Goal: Register for event/course

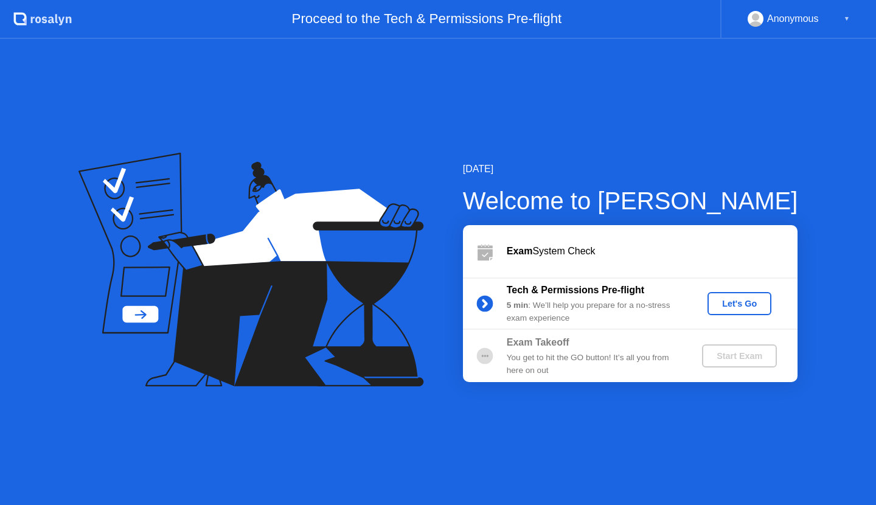
click at [731, 307] on div "Let's Go" at bounding box center [739, 304] width 54 height 10
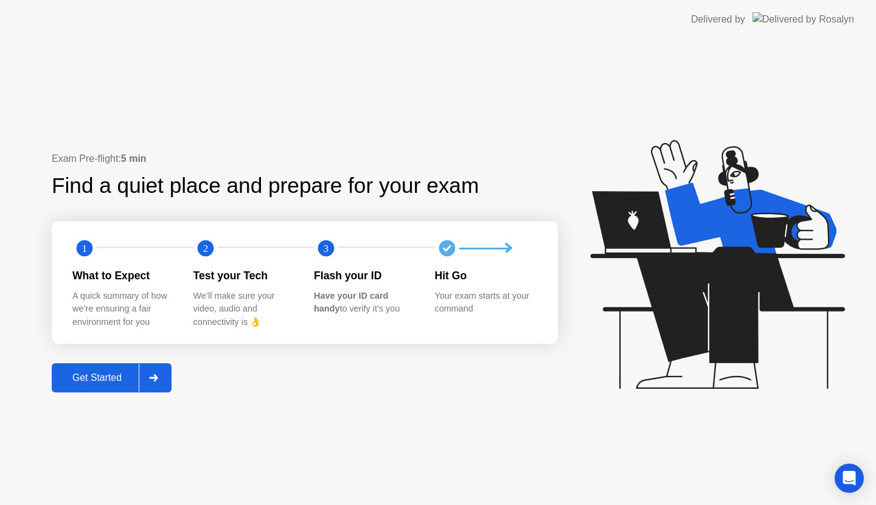
click at [127, 380] on div "Get Started" at bounding box center [96, 377] width 83 height 11
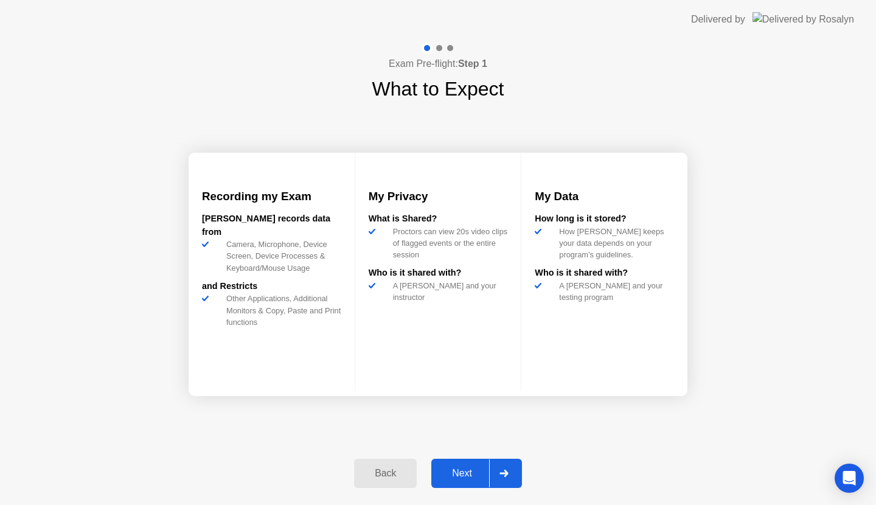
click at [465, 474] on div "Next" at bounding box center [462, 473] width 54 height 11
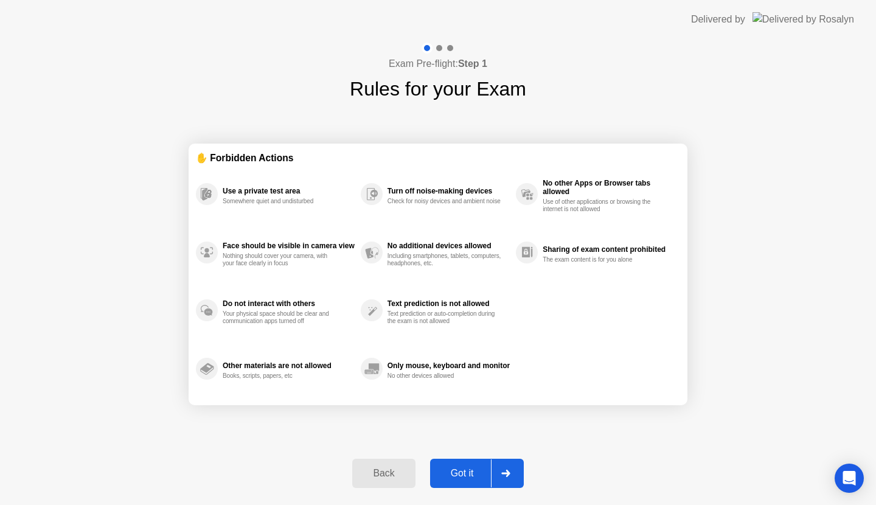
click at [465, 474] on div "Got it" at bounding box center [462, 473] width 57 height 11
select select "Available cameras"
select select "Available speakers"
select select "Available microphones"
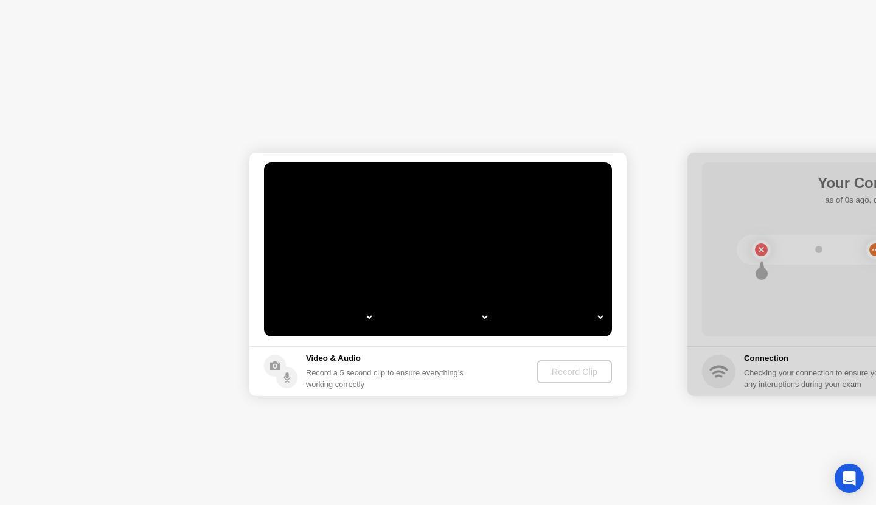
select select "**********"
select select "*******"
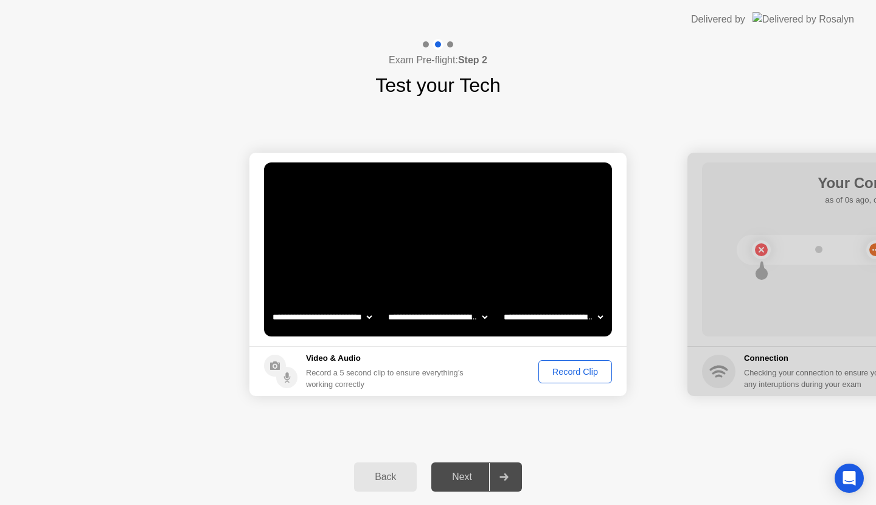
click at [578, 374] on div "Record Clip" at bounding box center [575, 372] width 65 height 10
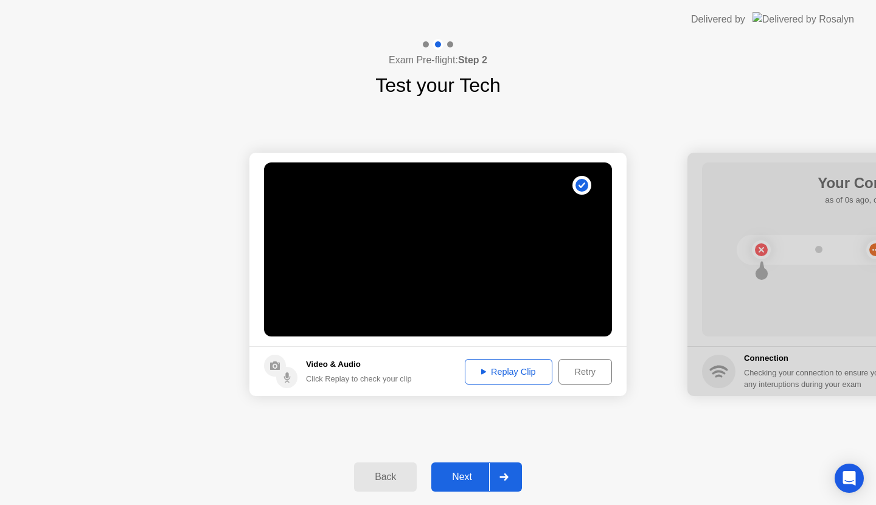
click at [468, 474] on div "Next" at bounding box center [462, 476] width 54 height 11
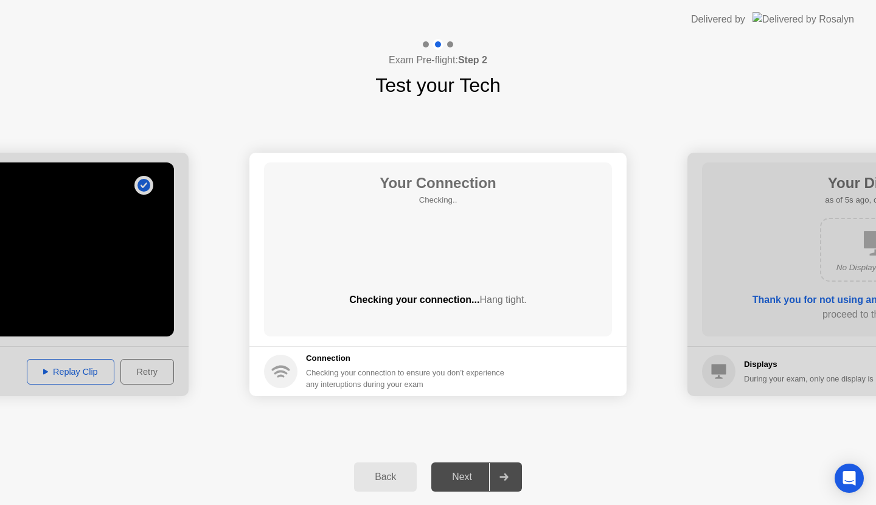
click at [446, 224] on div "Your Connection Checking.. Checking your connection... Hang tight." at bounding box center [438, 249] width 348 height 174
click at [505, 309] on div "Checking your connection... Hang tight." at bounding box center [438, 310] width 348 height 34
click at [504, 476] on icon at bounding box center [503, 476] width 9 height 7
click at [451, 414] on div "**********" at bounding box center [438, 274] width 876 height 349
click at [455, 221] on div "Your Connection Checking.. Checking your connection... Hang tight." at bounding box center [438, 249] width 348 height 174
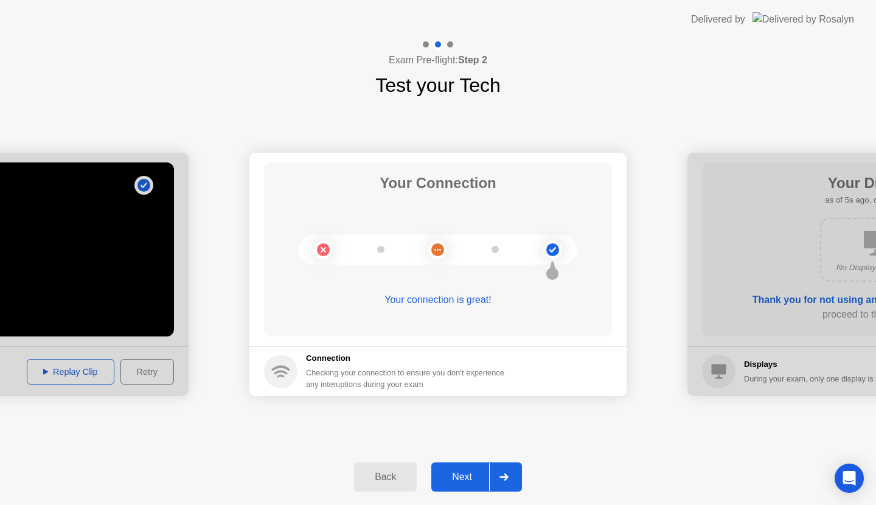
click at [458, 465] on button "Next" at bounding box center [476, 476] width 91 height 29
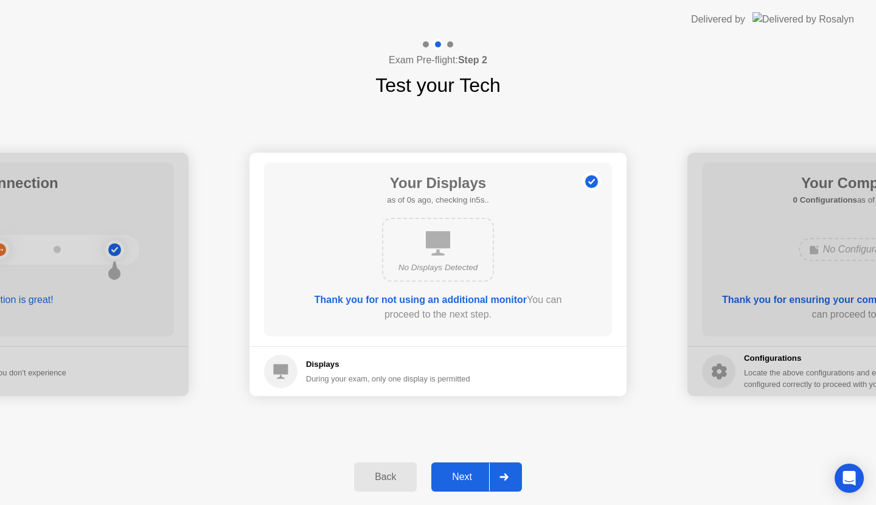
click at [471, 480] on div "Next" at bounding box center [462, 476] width 54 height 11
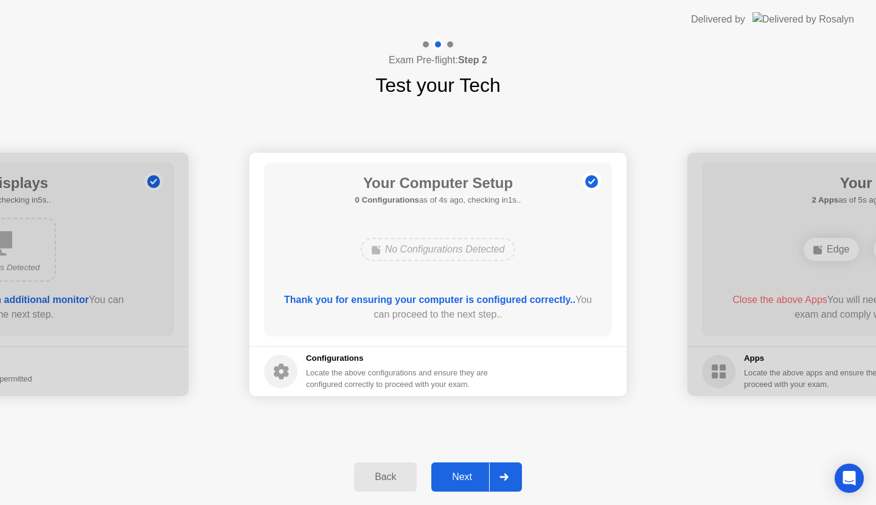
click at [468, 478] on div "Next" at bounding box center [462, 476] width 54 height 11
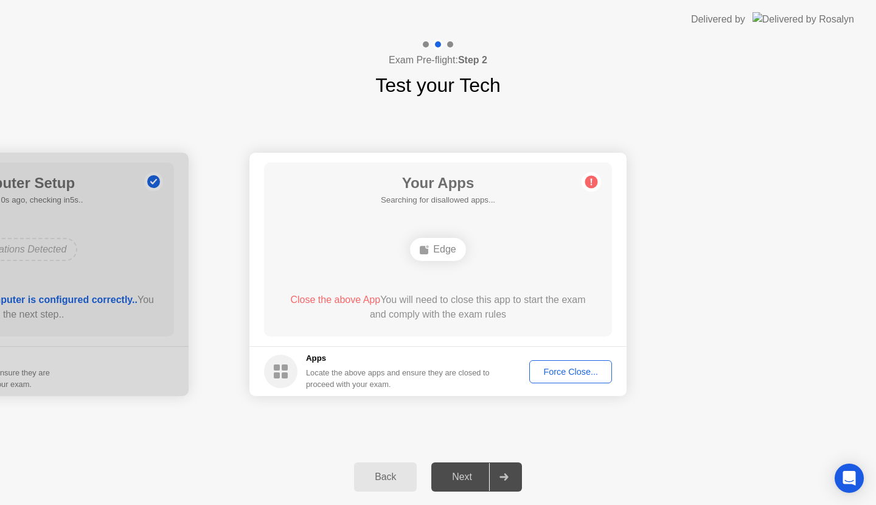
click at [455, 260] on div "Edge" at bounding box center [437, 249] width 55 height 23
click at [505, 255] on div "Edge" at bounding box center [438, 249] width 279 height 33
click at [463, 476] on div "Next" at bounding box center [462, 476] width 54 height 11
click at [568, 378] on button "Force Close..." at bounding box center [570, 371] width 83 height 23
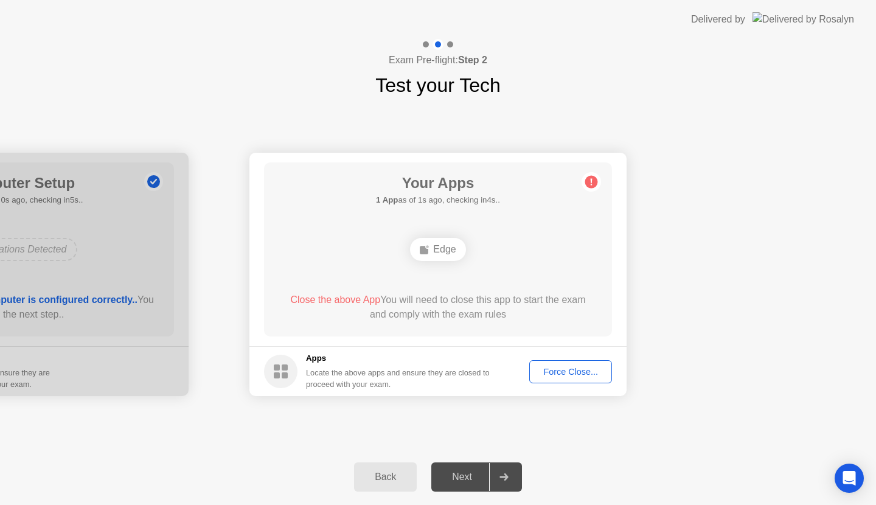
click at [559, 305] on div "Close the above App You will need to close this app to start the exam and compl…" at bounding box center [438, 307] width 313 height 29
click at [567, 369] on div "Force Close..." at bounding box center [570, 372] width 74 height 10
click at [465, 473] on div "Next" at bounding box center [462, 476] width 54 height 11
click at [583, 360] on button "Force Close..." at bounding box center [570, 371] width 83 height 23
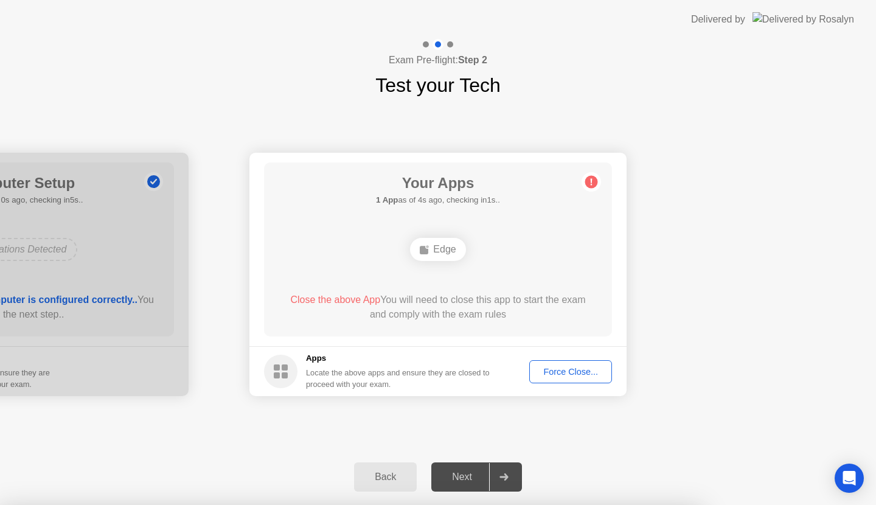
click at [466, 473] on div "Next" at bounding box center [462, 476] width 54 height 11
click at [547, 369] on div "Force Close..." at bounding box center [570, 372] width 74 height 10
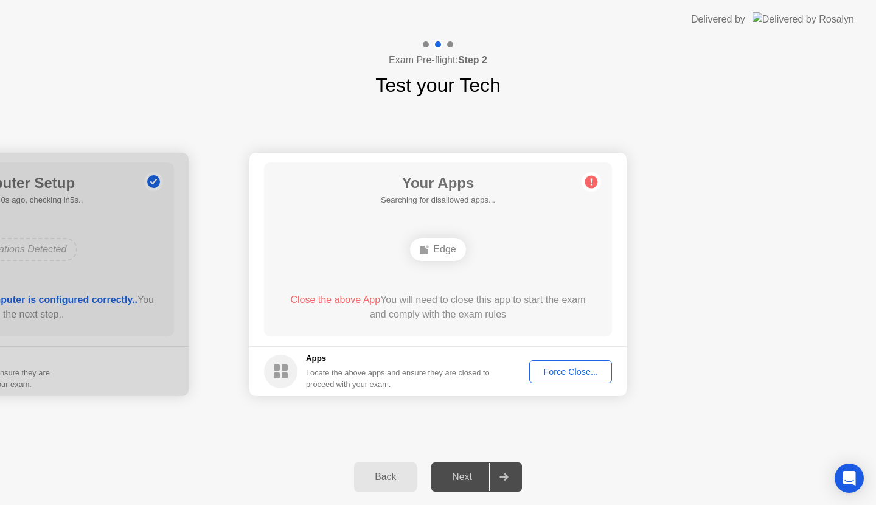
click at [445, 263] on div "Edge" at bounding box center [438, 249] width 279 height 33
click at [443, 252] on div "Edge" at bounding box center [437, 249] width 55 height 23
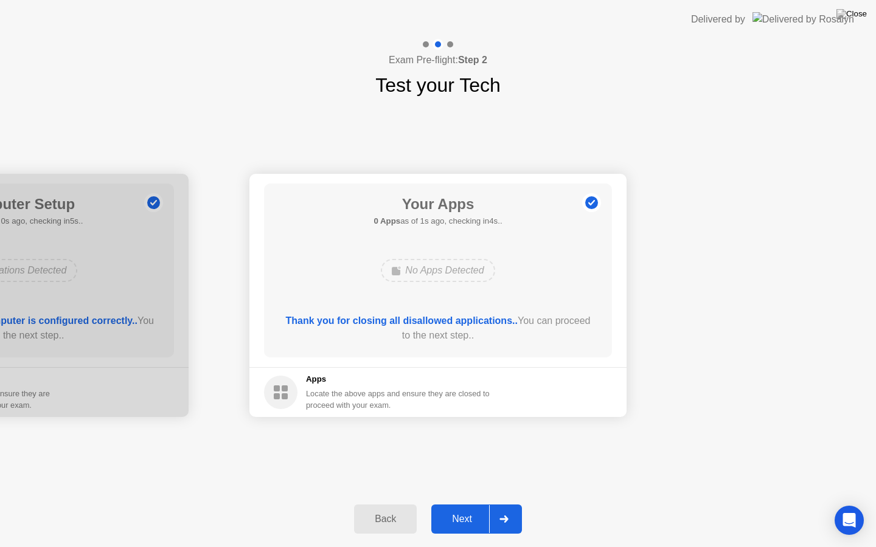
click at [625, 298] on main "Your Apps 0 Apps as of 1s ago, checking in4s.. No Apps Detected Thank you for c…" at bounding box center [437, 270] width 377 height 193
click at [745, 21] on div "Delivered by" at bounding box center [718, 19] width 54 height 15
click at [858, 12] on img at bounding box center [851, 14] width 30 height 10
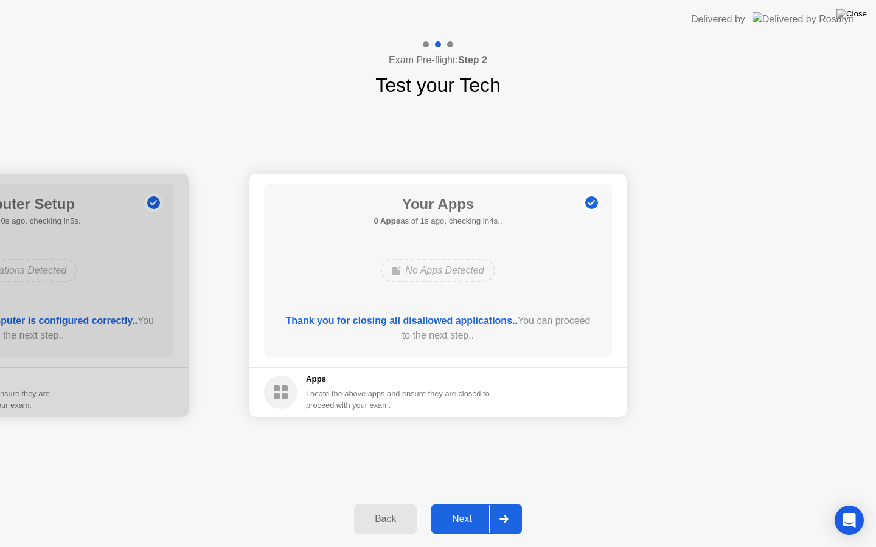
click at [462, 504] on div "Next" at bounding box center [462, 519] width 54 height 11
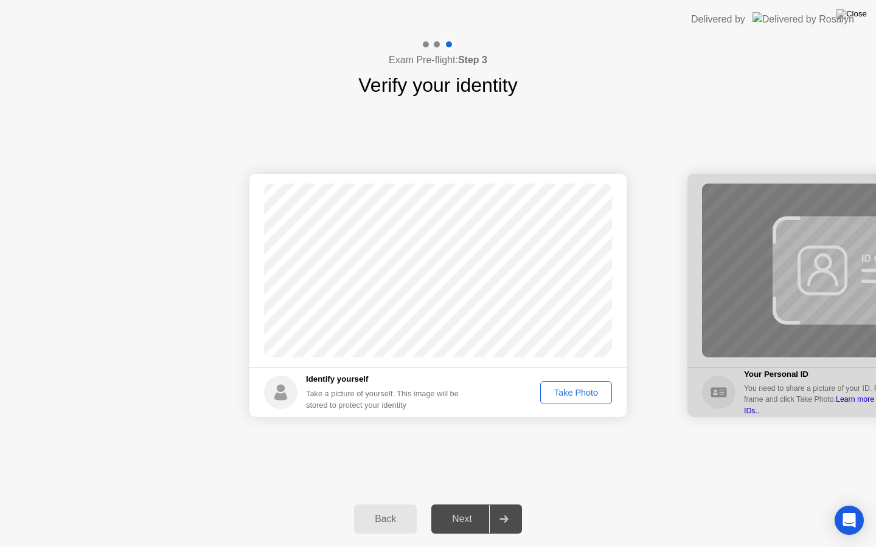
click at [462, 504] on div "Next" at bounding box center [462, 519] width 54 height 11
click at [560, 395] on div "Take Photo" at bounding box center [575, 393] width 63 height 10
click at [465, 504] on div "Next" at bounding box center [462, 519] width 54 height 11
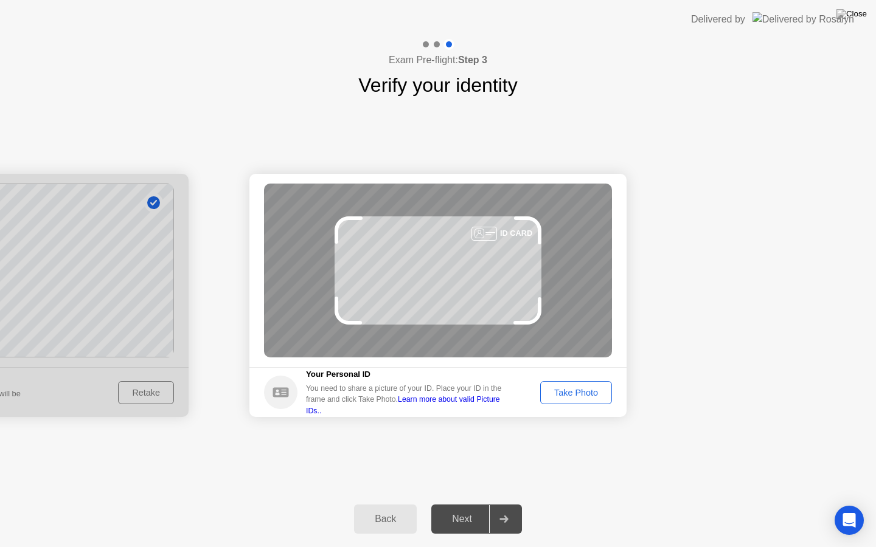
click at [591, 390] on div "Take Photo" at bounding box center [575, 393] width 63 height 10
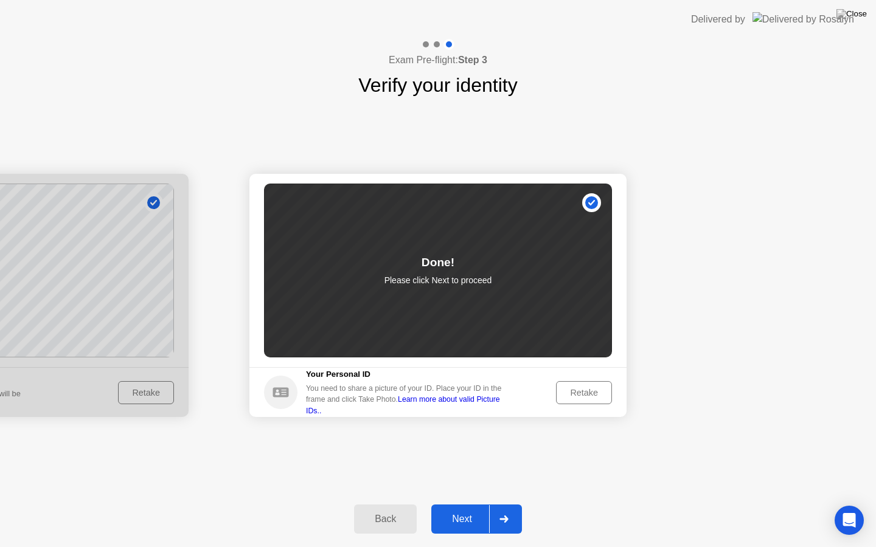
click at [465, 504] on div "Next" at bounding box center [462, 519] width 54 height 11
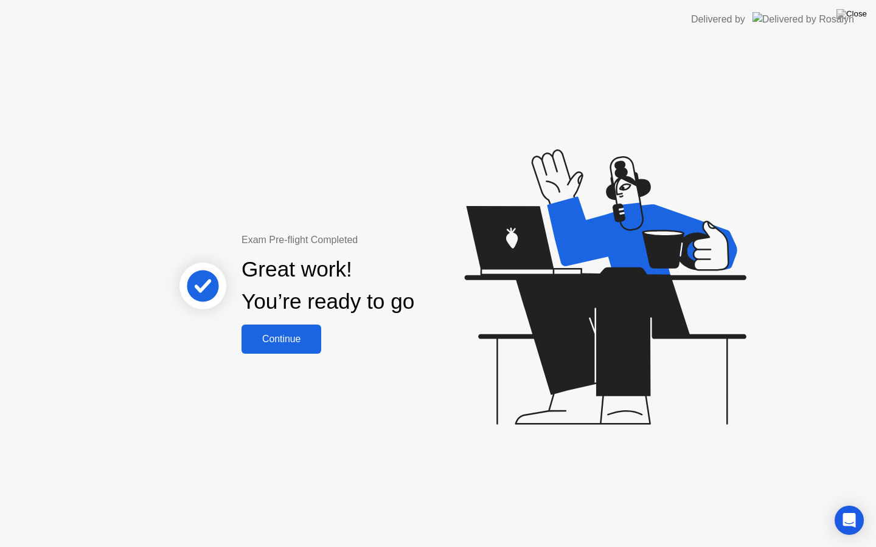
click at [290, 344] on div "Continue" at bounding box center [281, 339] width 72 height 11
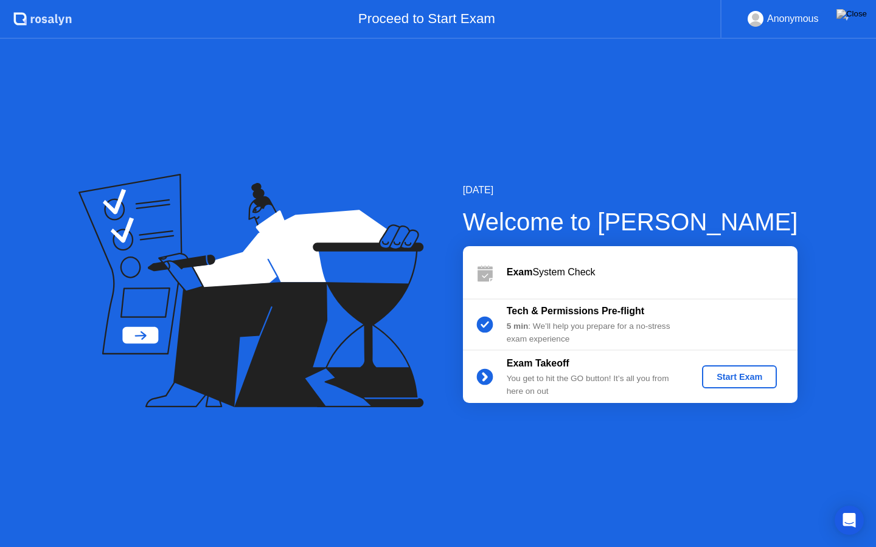
click at [754, 377] on div "Start Exam" at bounding box center [739, 377] width 65 height 10
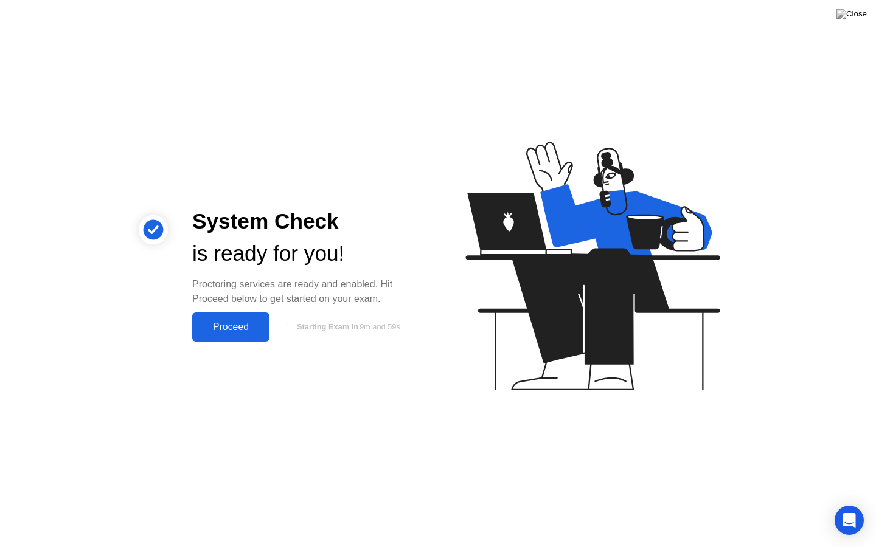
click at [232, 327] on div "Proceed" at bounding box center [231, 327] width 70 height 11
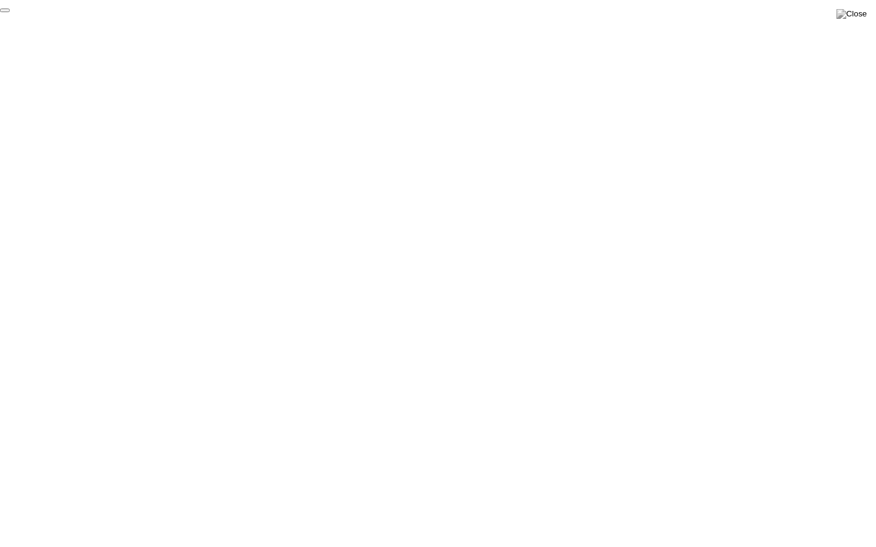
click div "End Proctoring Session"
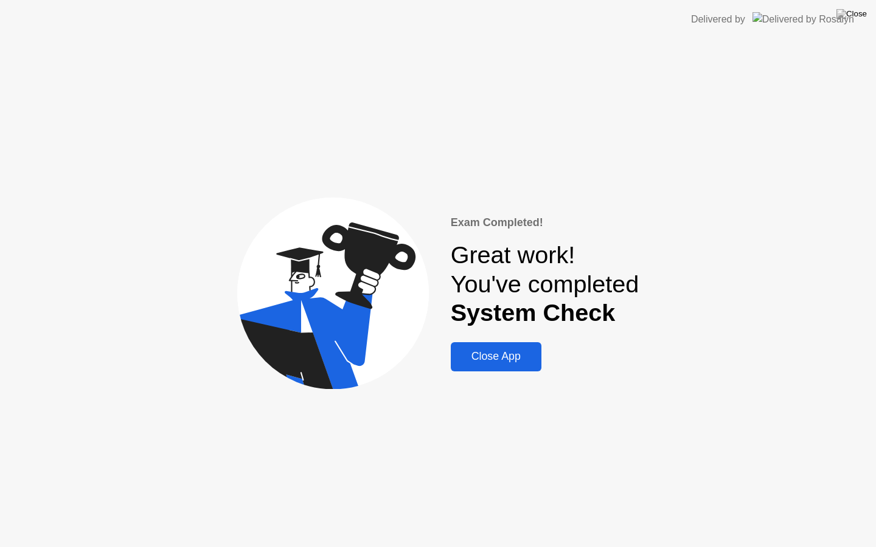
click at [518, 360] on div "Close App" at bounding box center [495, 356] width 83 height 13
